Goal: Task Accomplishment & Management: Manage account settings

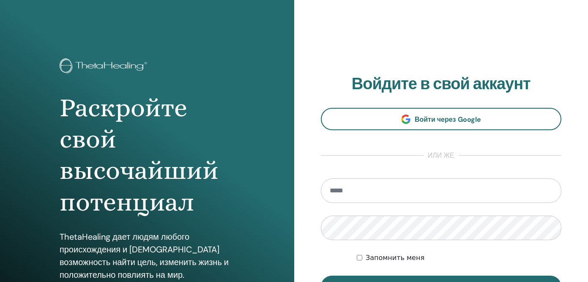
click at [340, 192] on input "email" at bounding box center [441, 190] width 241 height 25
type input "**********"
click at [321, 275] on button "Вход" at bounding box center [441, 286] width 241 height 22
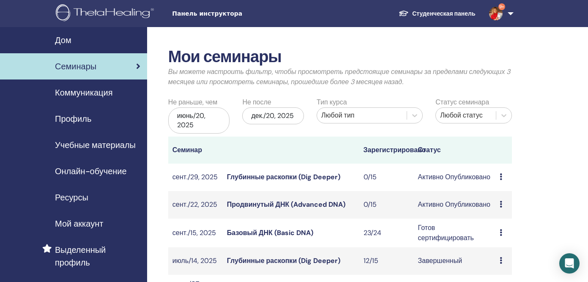
click at [282, 204] on link "Продвинутый ДНК (Advanced DNA)" at bounding box center [286, 204] width 118 height 9
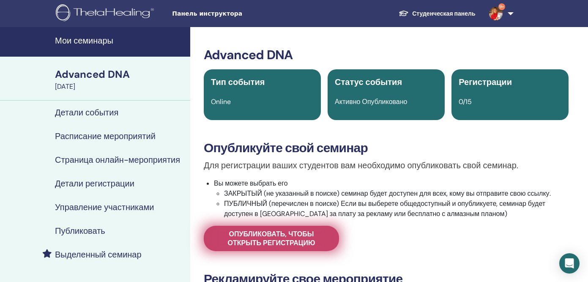
click at [271, 242] on span "Опубликовать, чтобы открыть регистрацию" at bounding box center [271, 238] width 114 height 18
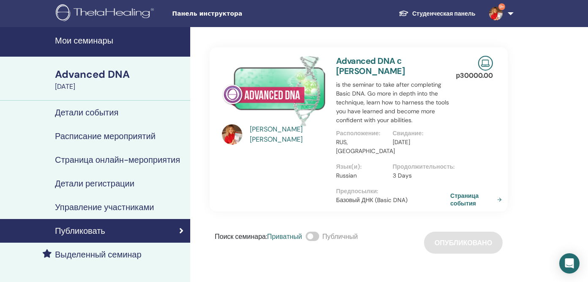
click at [462, 198] on link "Страница события" at bounding box center [477, 199] width 55 height 15
click at [459, 197] on link "Страница события" at bounding box center [477, 199] width 55 height 15
click at [499, 200] on link "Страница события" at bounding box center [477, 199] width 55 height 15
click at [496, 199] on link "Страница события" at bounding box center [477, 199] width 55 height 15
click at [79, 40] on h4 "Мои семинары" at bounding box center [120, 40] width 130 height 10
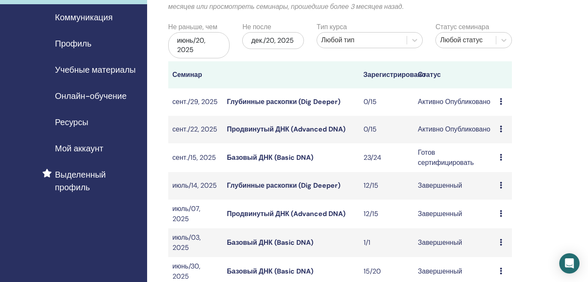
scroll to position [78, 0]
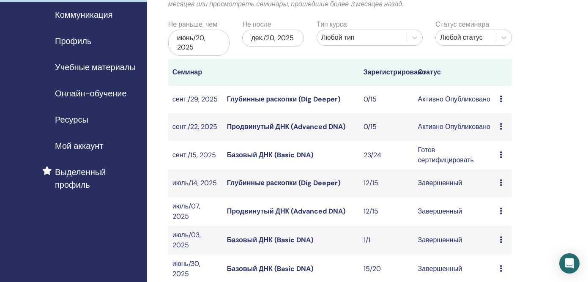
click at [260, 157] on link "Базовый ДНК (Basic DNA)" at bounding box center [270, 154] width 86 height 9
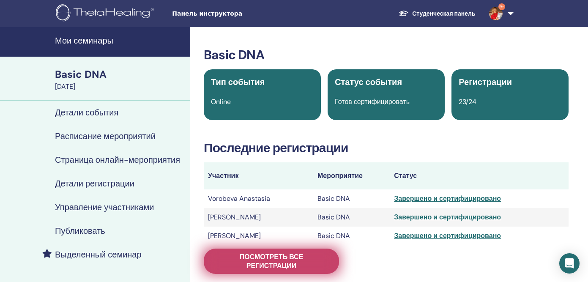
click at [295, 257] on span "Посмотреть все регистрации" at bounding box center [271, 261] width 114 height 18
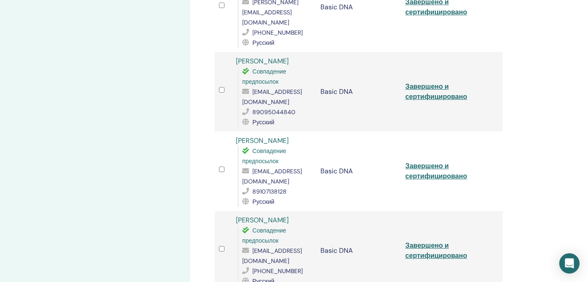
scroll to position [1479, 0]
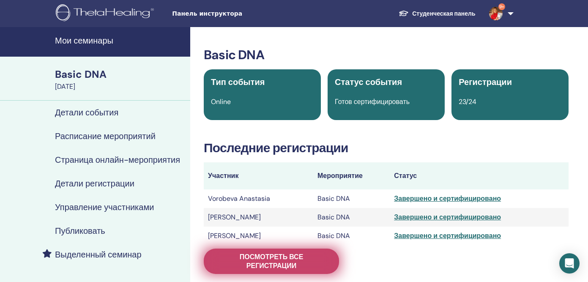
click at [296, 258] on span "Посмотреть все регистрации" at bounding box center [271, 261] width 114 height 18
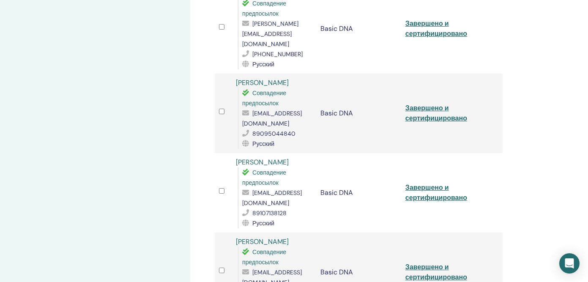
scroll to position [1456, 0]
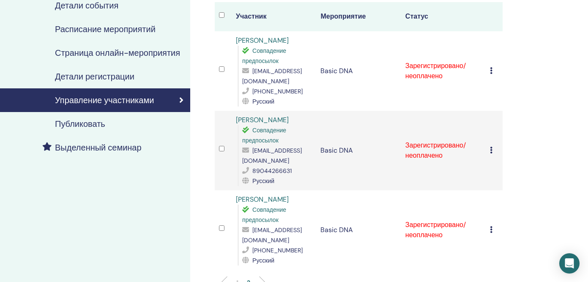
scroll to position [106, 0]
drag, startPoint x: 291, startPoint y: 221, endPoint x: 245, endPoint y: 221, distance: 46.5
click at [245, 225] on div "lana.17@bk.ru" at bounding box center [277, 235] width 70 height 20
copy div "lana.17@bk.ru"
click at [491, 226] on icon at bounding box center [491, 229] width 3 height 7
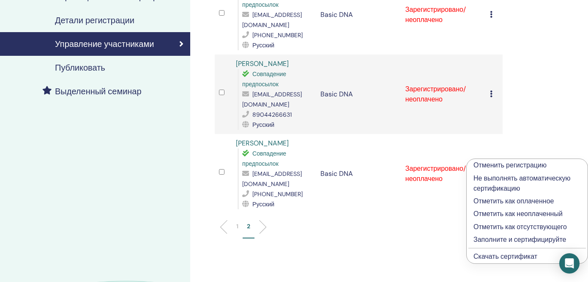
scroll to position [163, 0]
click at [493, 257] on link "Скачать сертификат" at bounding box center [505, 255] width 64 height 9
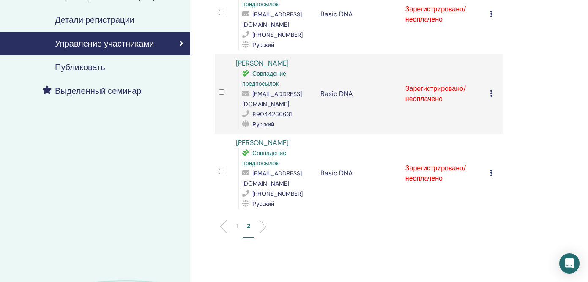
click at [491, 169] on icon at bounding box center [491, 172] width 3 height 7
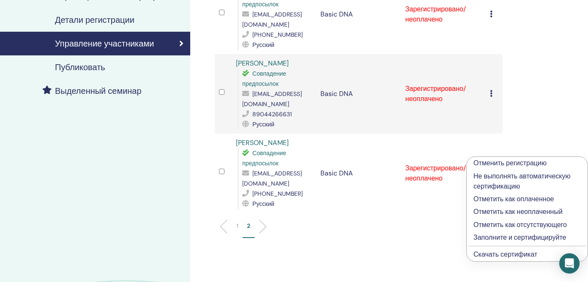
click at [485, 238] on p "Заполните и сертифицируйте" at bounding box center [526, 237] width 107 height 10
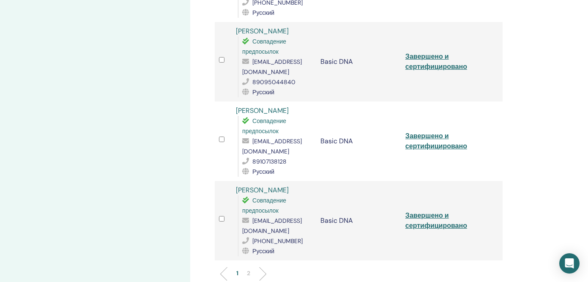
scroll to position [1572, 0]
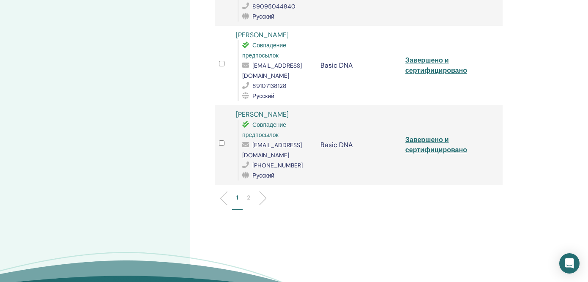
click at [262, 191] on li at bounding box center [259, 198] width 14 height 14
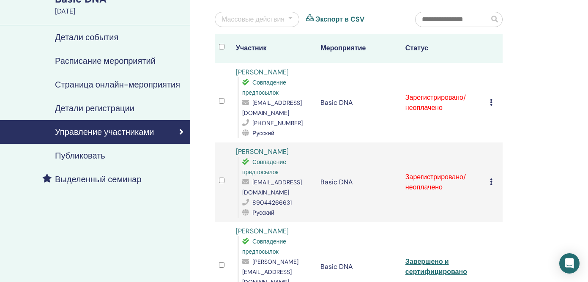
scroll to position [157, 0]
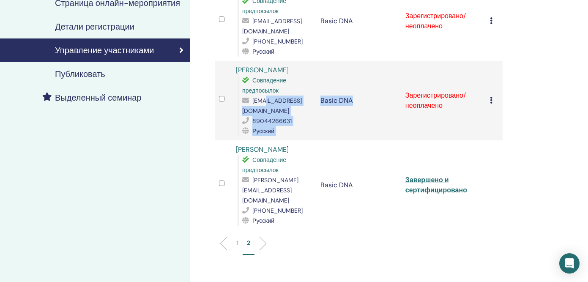
drag, startPoint x: 325, startPoint y: 101, endPoint x: 253, endPoint y: 104, distance: 72.3
click at [253, 104] on tr "Mariya Koshukova Совпадение предпосылок mariyakoshukova@gmail.com 89044266631 Р…" at bounding box center [359, 100] width 288 height 79
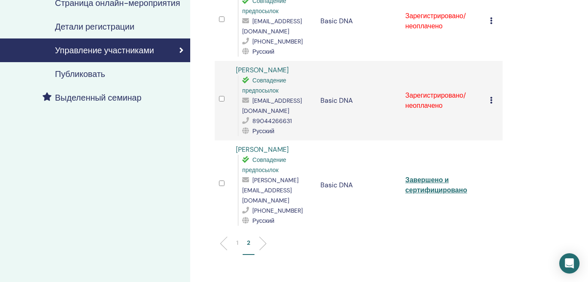
click at [196, 112] on div "Управление участниками Массовые действия Экспорт в CSV Участник Мероприятие Ста…" at bounding box center [386, 125] width 392 height 511
click at [242, 101] on span "mariyakoshukova@gmail.com" at bounding box center [272, 106] width 60 height 18
click at [250, 101] on span "mariyakoshukova@gmail.com" at bounding box center [272, 106] width 60 height 18
click at [250, 101] on span "[EMAIL_ADDRESS][DOMAIN_NAME]" at bounding box center [272, 106] width 60 height 18
click at [250, 101] on span "mariyakoshukova@gmail.com" at bounding box center [272, 106] width 60 height 18
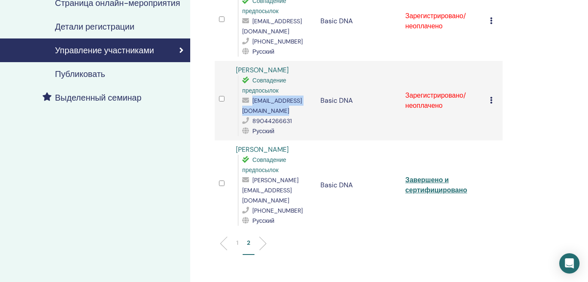
copy span "mariyakoshukova@gmail.com"
click at [489, 87] on td "Отменить регистрацию Не выполнять автоматическую сертификацию Отметить как опла…" at bounding box center [493, 100] width 17 height 79
click at [491, 97] on icon at bounding box center [491, 100] width 3 height 7
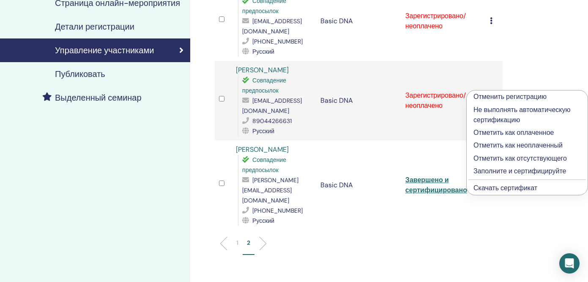
click at [500, 188] on link "Скачать сертификат" at bounding box center [505, 187] width 64 height 9
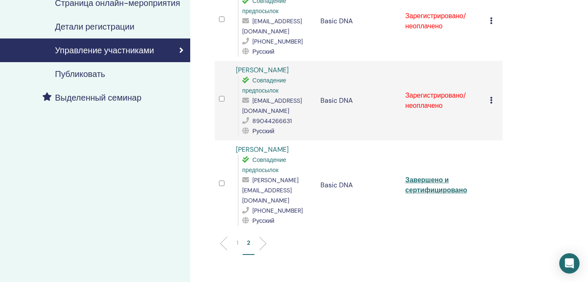
click at [490, 97] on icon at bounding box center [491, 100] width 3 height 7
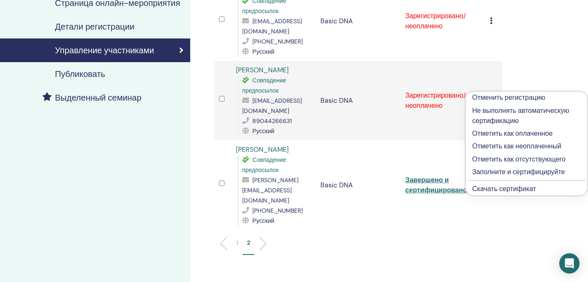
click at [502, 171] on p "Заполните и сертифицируйте" at bounding box center [526, 172] width 109 height 10
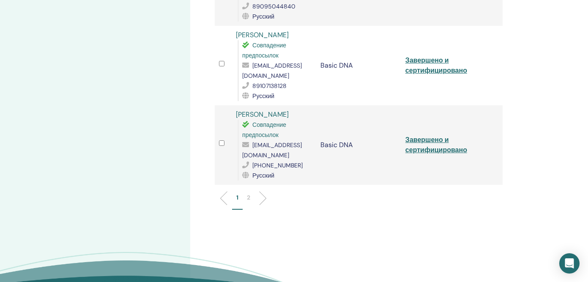
scroll to position [1522, 0]
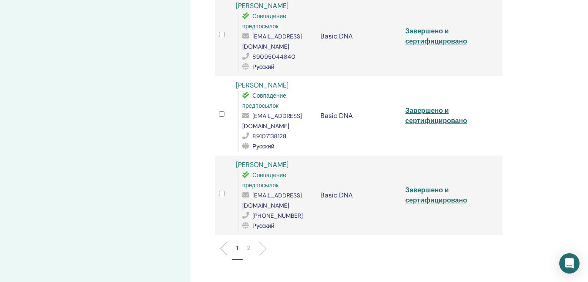
click at [250, 243] on p "2" at bounding box center [248, 247] width 3 height 9
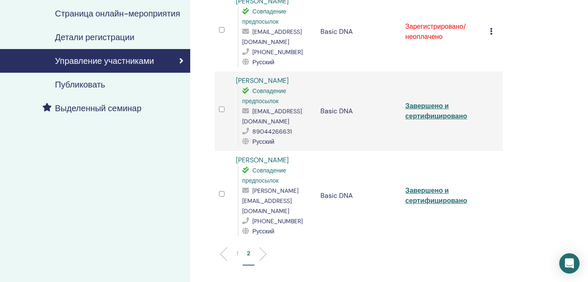
scroll to position [107, 0]
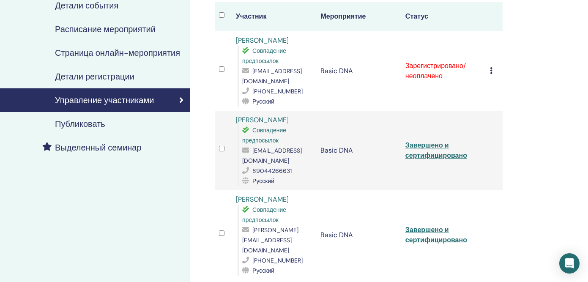
click at [255, 69] on span "aglo08@mail.ru" at bounding box center [272, 76] width 60 height 18
copy span "aglo08@mail.ru"
click at [491, 67] on icon at bounding box center [491, 70] width 3 height 7
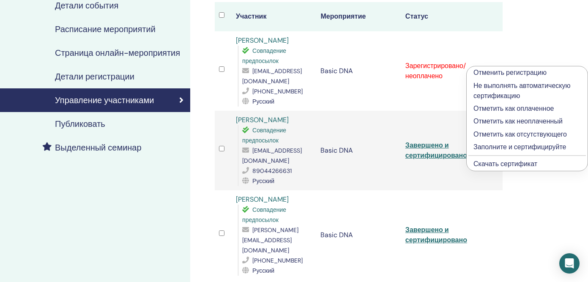
click at [497, 163] on link "Скачать сертификат" at bounding box center [505, 163] width 64 height 9
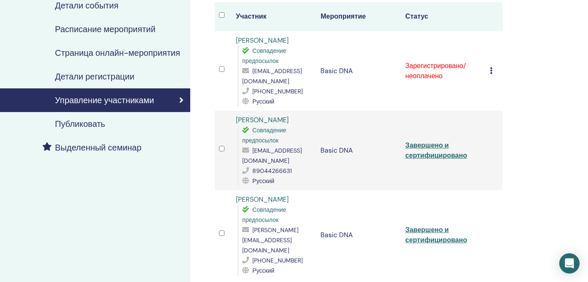
click at [491, 67] on icon at bounding box center [491, 70] width 3 height 7
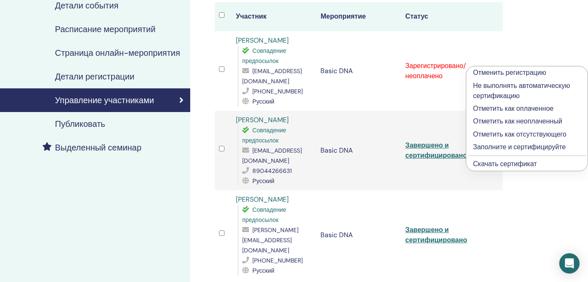
click at [486, 146] on p "Заполните и сертифицируйте" at bounding box center [527, 147] width 108 height 10
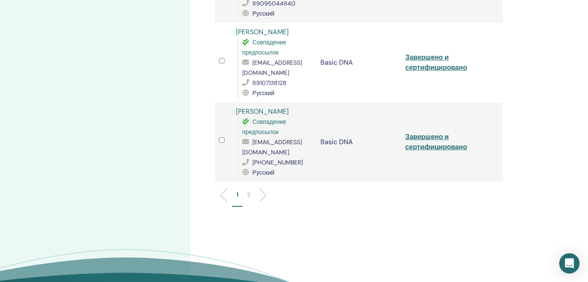
scroll to position [1574, 0]
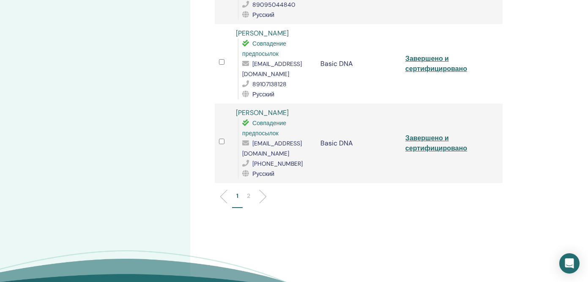
click at [247, 191] on p "2" at bounding box center [248, 195] width 3 height 9
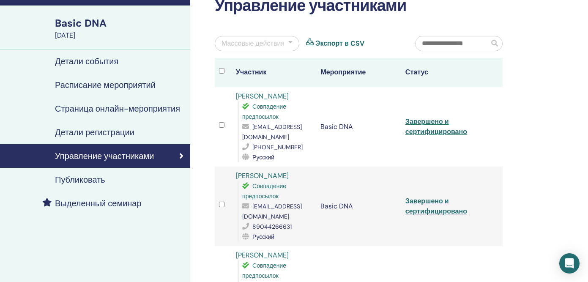
scroll to position [0, 0]
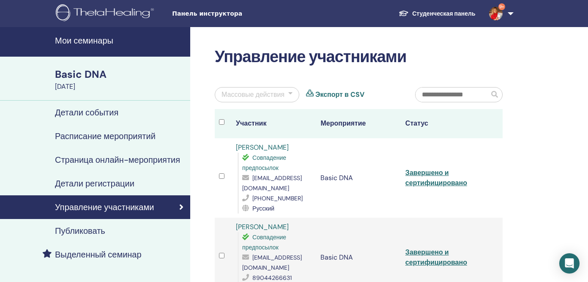
click at [96, 40] on h4 "Мои семинары" at bounding box center [120, 40] width 130 height 10
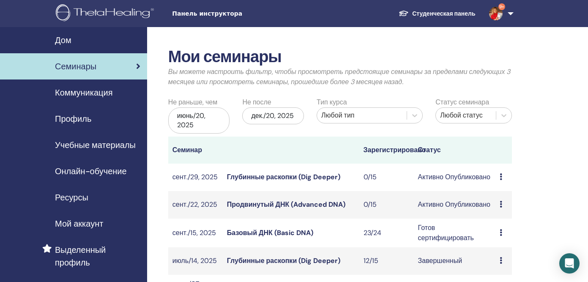
click at [277, 204] on link "Продвинутый ДНК (Advanced DNA)" at bounding box center [286, 204] width 118 height 9
